Goal: Find specific page/section: Find specific page/section

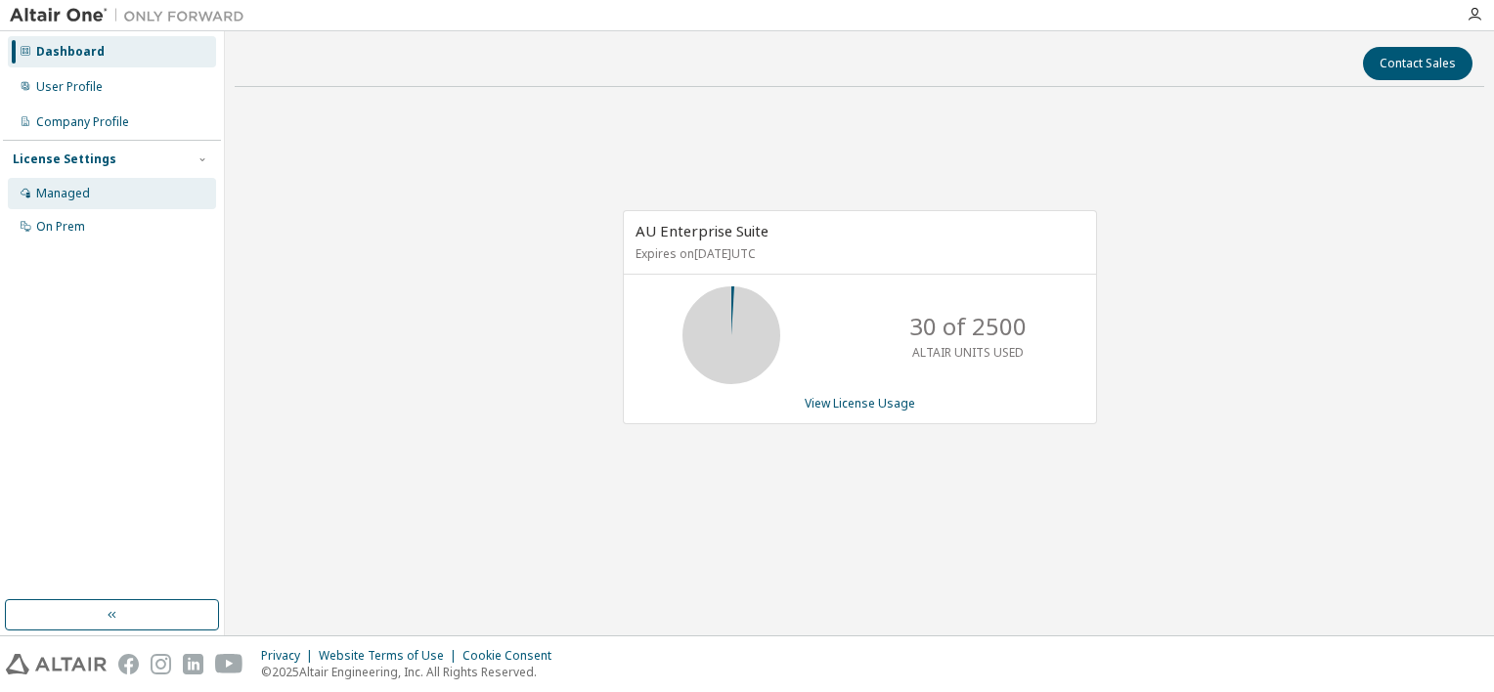
click at [90, 197] on div "Managed" at bounding box center [112, 193] width 208 height 31
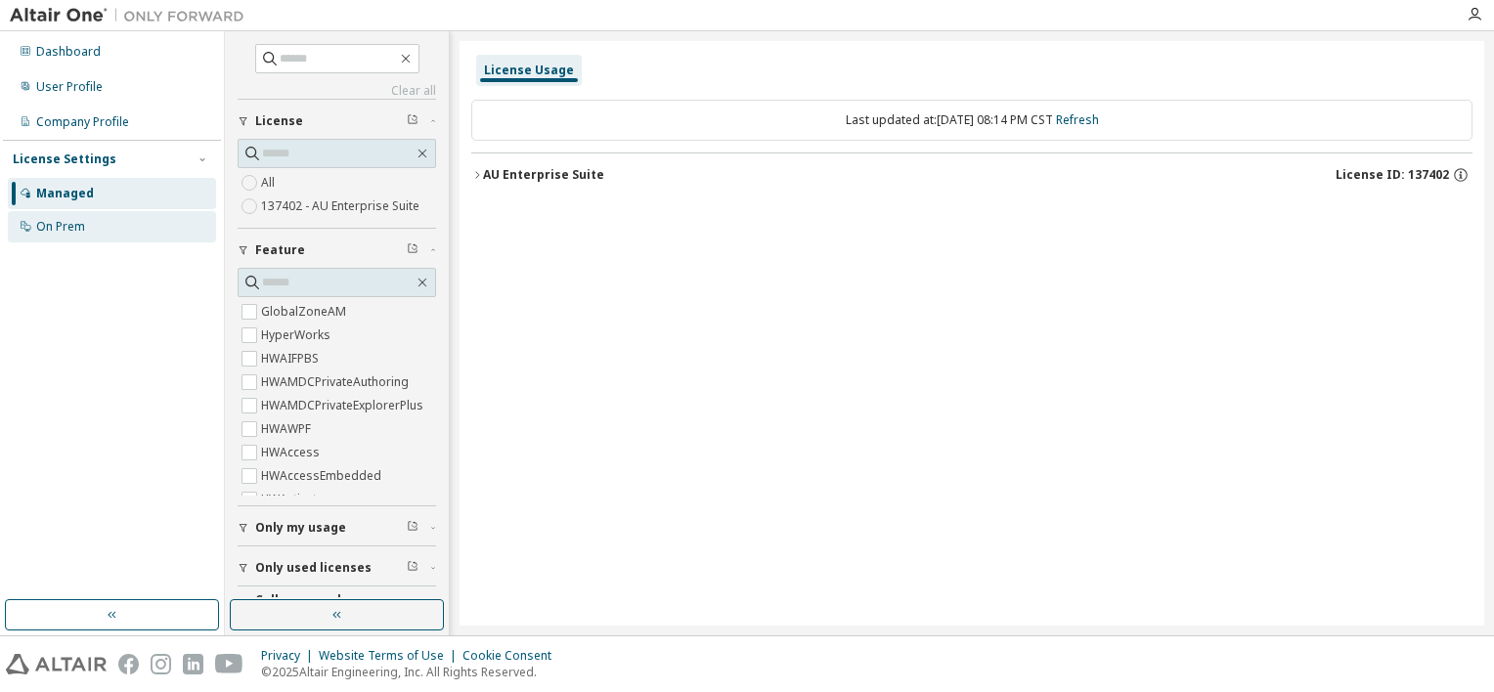
click at [99, 228] on div "On Prem" at bounding box center [112, 226] width 208 height 31
